Goal: Task Accomplishment & Management: Complete application form

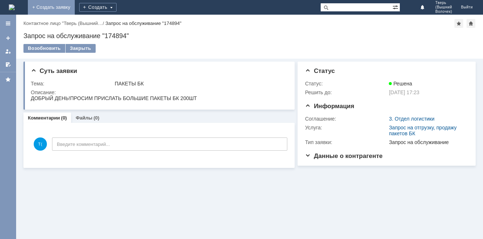
click at [75, 7] on link "+ Создать заявку" at bounding box center [51, 7] width 47 height 15
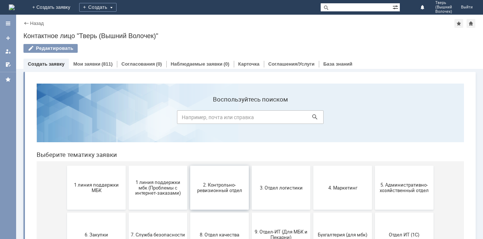
click at [225, 187] on span "2. Контрольно-ревизионный отдел" at bounding box center [219, 187] width 54 height 11
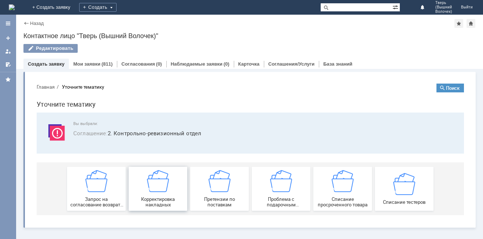
click at [172, 184] on div "Корректировка накладных" at bounding box center [158, 188] width 54 height 37
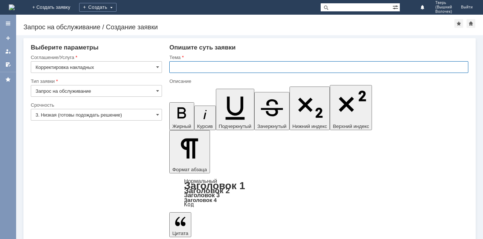
drag, startPoint x: 191, startPoint y: 68, endPoint x: 66, endPoint y: 41, distance: 127.0
click at [191, 68] on input "text" at bounding box center [318, 67] width 299 height 12
type input "[PERSON_NAME]"
type input "АКТ РАСХОЖДЕНИЯ"
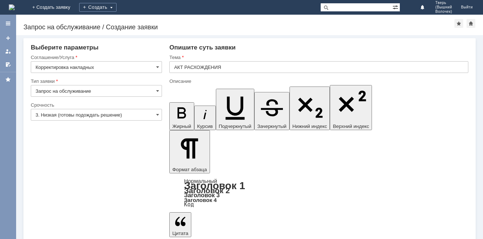
drag, startPoint x: 323, startPoint y: 1955, endPoint x: 298, endPoint y: 1975, distance: 31.8
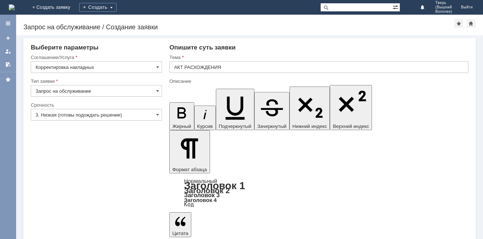
drag, startPoint x: 321, startPoint y: 1954, endPoint x: 317, endPoint y: 1968, distance: 15.2
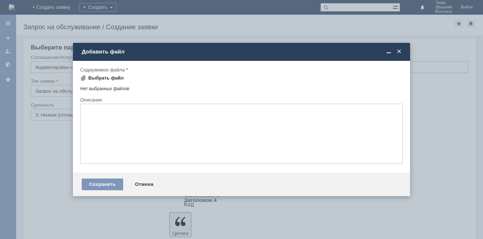
click at [115, 74] on div "Выбрать файл" at bounding box center [102, 78] width 44 height 9
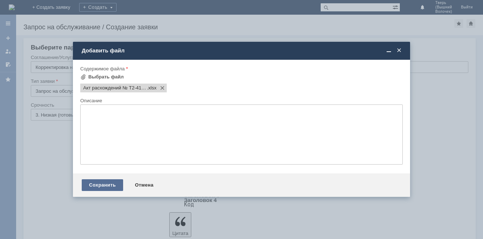
click at [109, 184] on div "Сохранить" at bounding box center [102, 185] width 41 height 12
